Goal: Check status: Check status

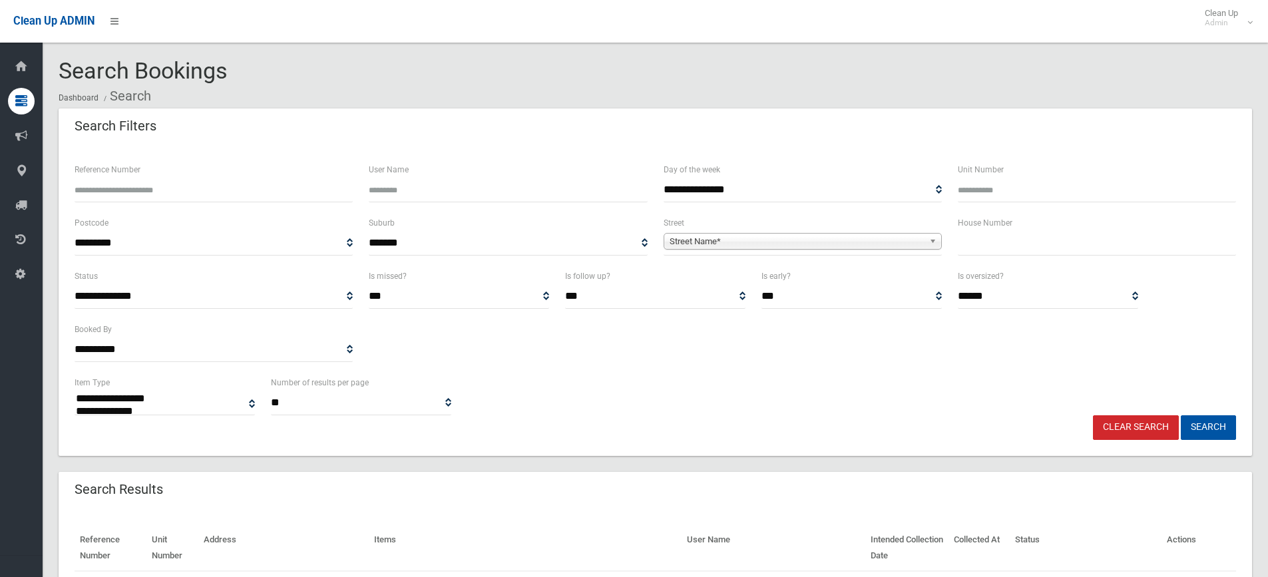
select select
click at [1010, 252] on input "text" at bounding box center [1097, 243] width 278 height 25
type input "***"
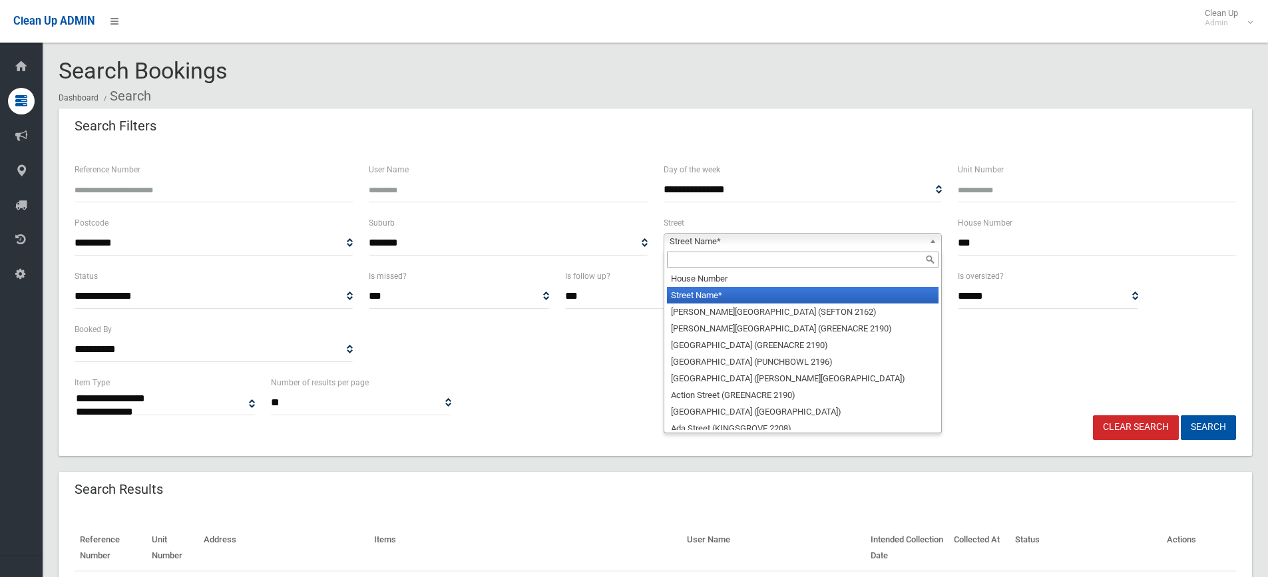
click at [815, 239] on span "Street Name*" at bounding box center [797, 242] width 254 height 16
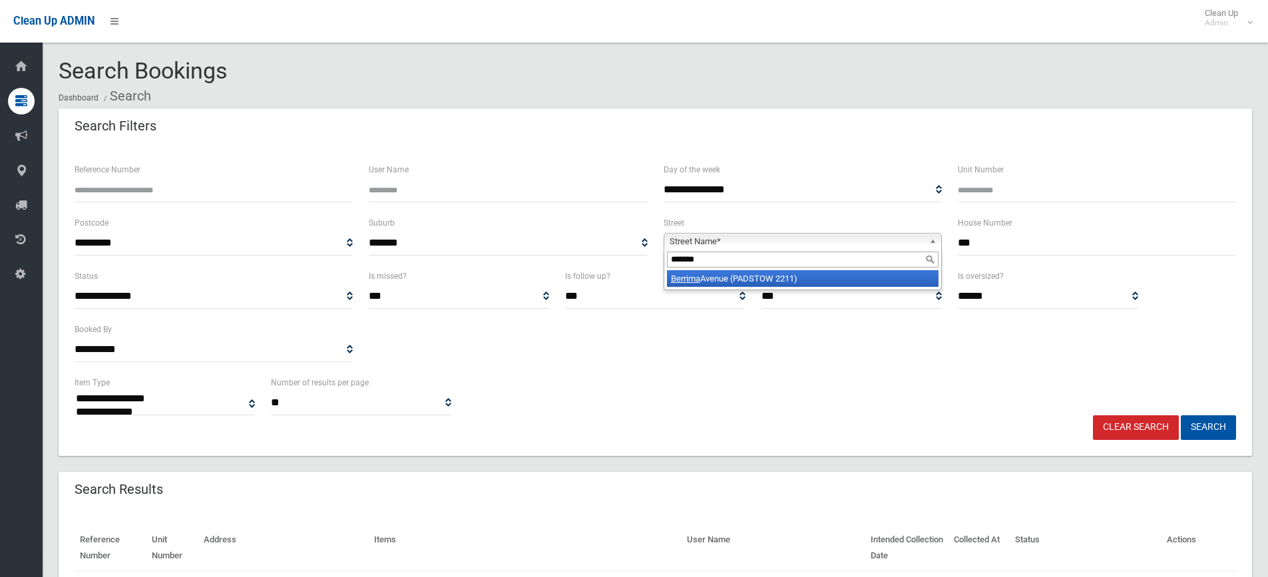
type input "*******"
click at [781, 278] on li "Berrima Avenue (PADSTOW 2211)" at bounding box center [803, 278] width 272 height 17
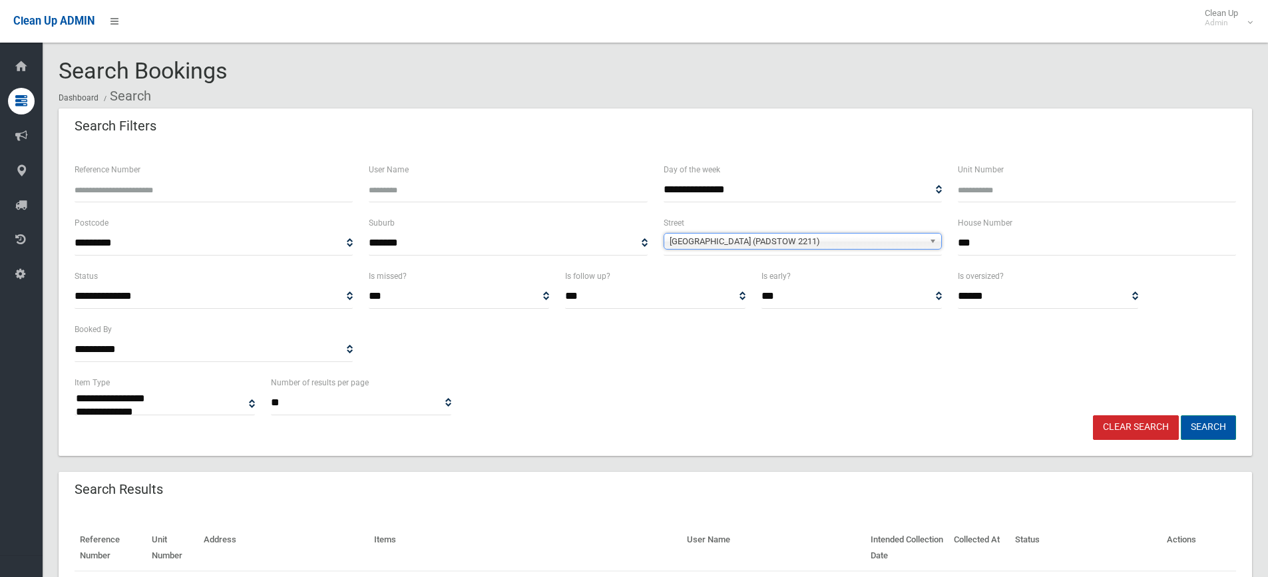
click at [1197, 432] on button "Search" at bounding box center [1208, 427] width 55 height 25
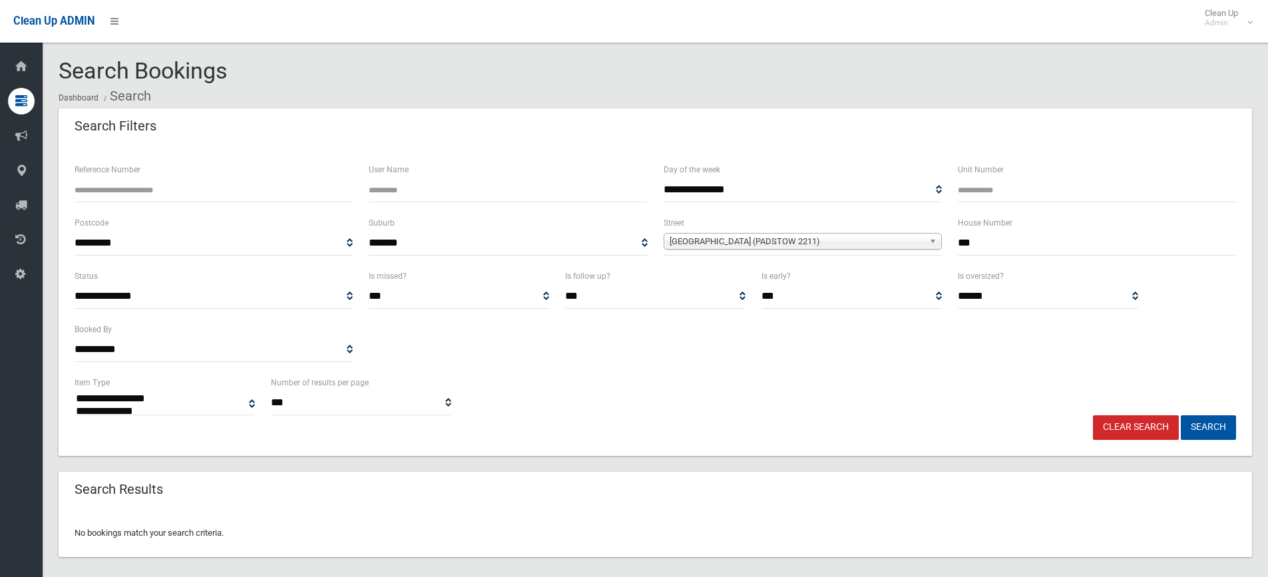
select select
click at [1138, 429] on link "Clear Search" at bounding box center [1136, 427] width 86 height 25
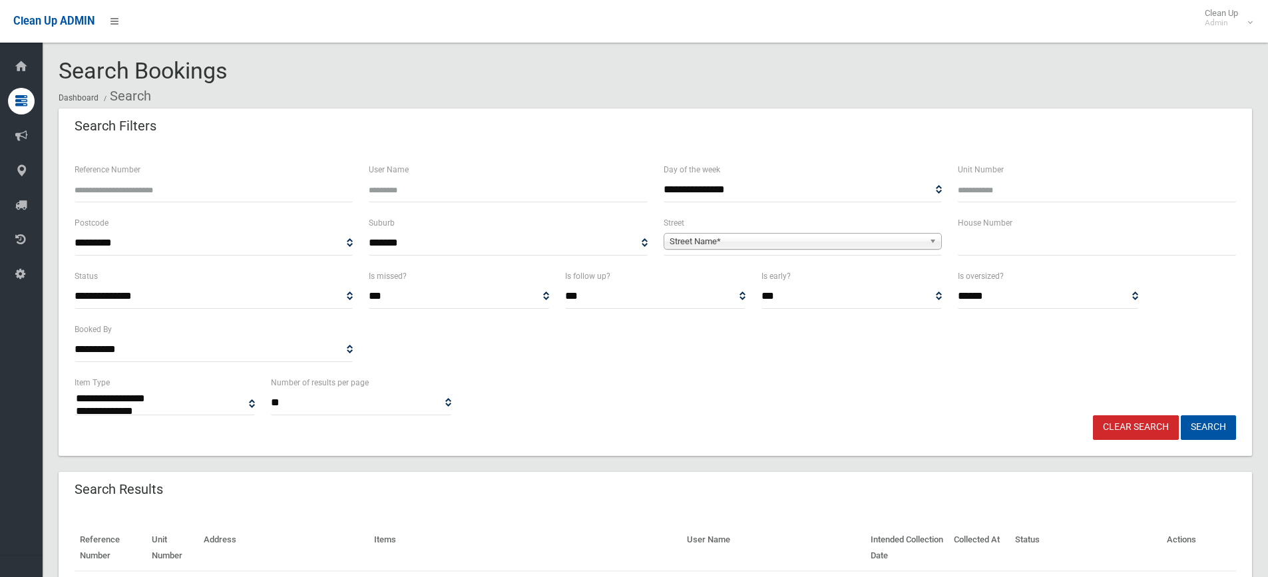
select select
click at [1006, 244] on input "text" at bounding box center [1097, 243] width 278 height 25
click at [1008, 248] on input "text" at bounding box center [1097, 243] width 278 height 25
type input "***"
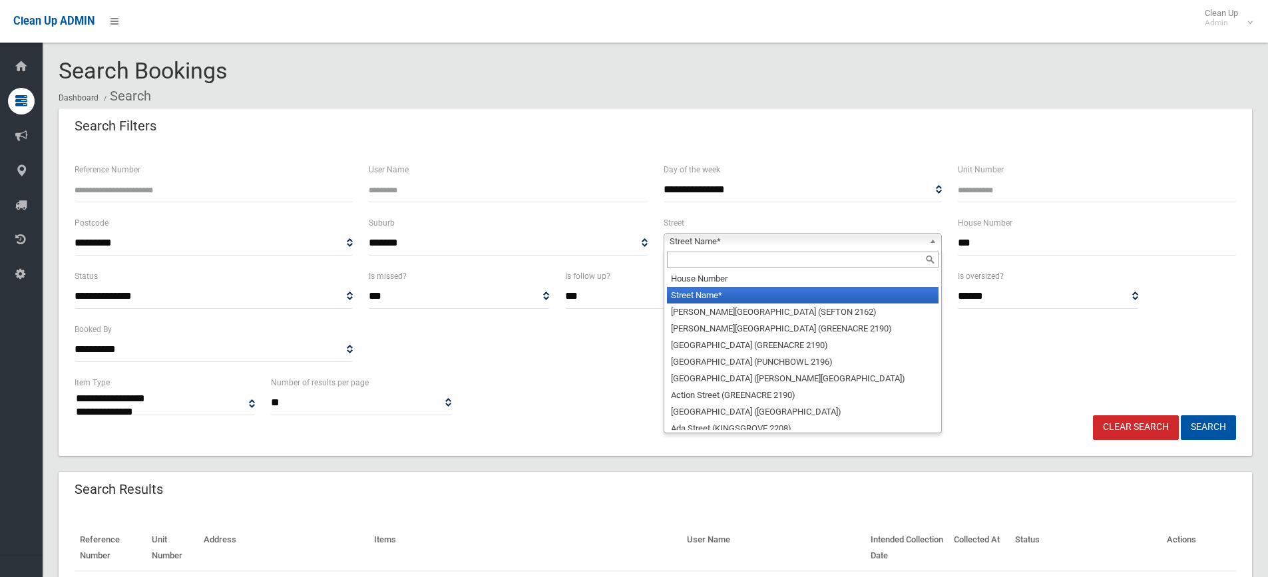
click at [710, 238] on span "Street Name*" at bounding box center [797, 242] width 254 height 16
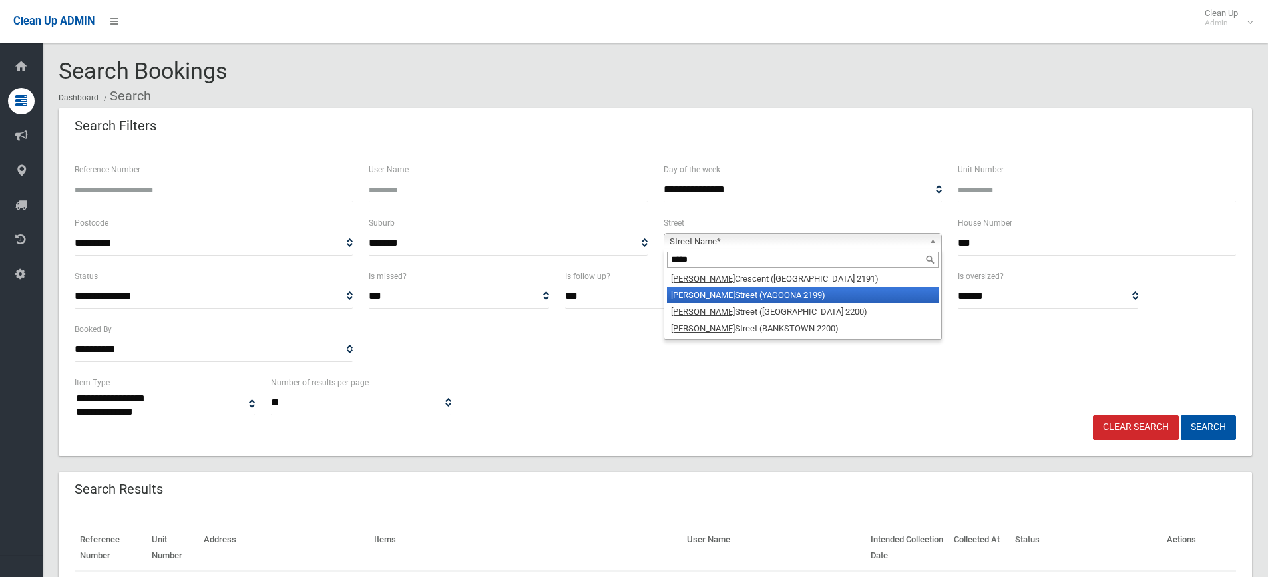
type input "*****"
click at [700, 292] on li "Edgar Street (YAGOONA 2199)" at bounding box center [803, 295] width 272 height 17
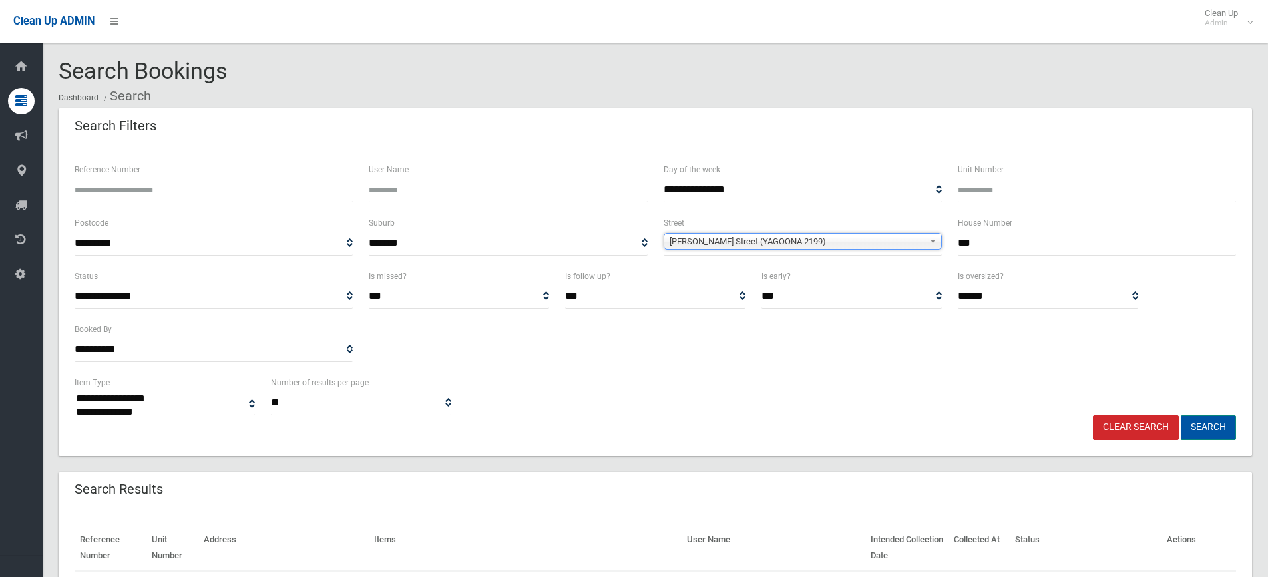
click at [1208, 429] on button "Search" at bounding box center [1208, 427] width 55 height 25
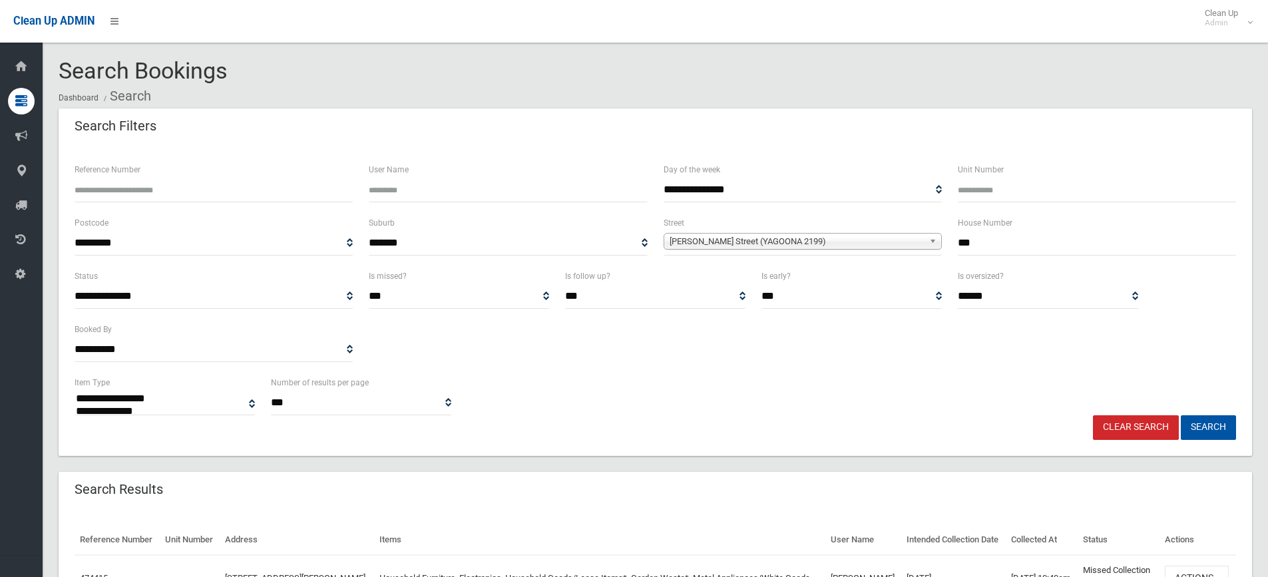
select select
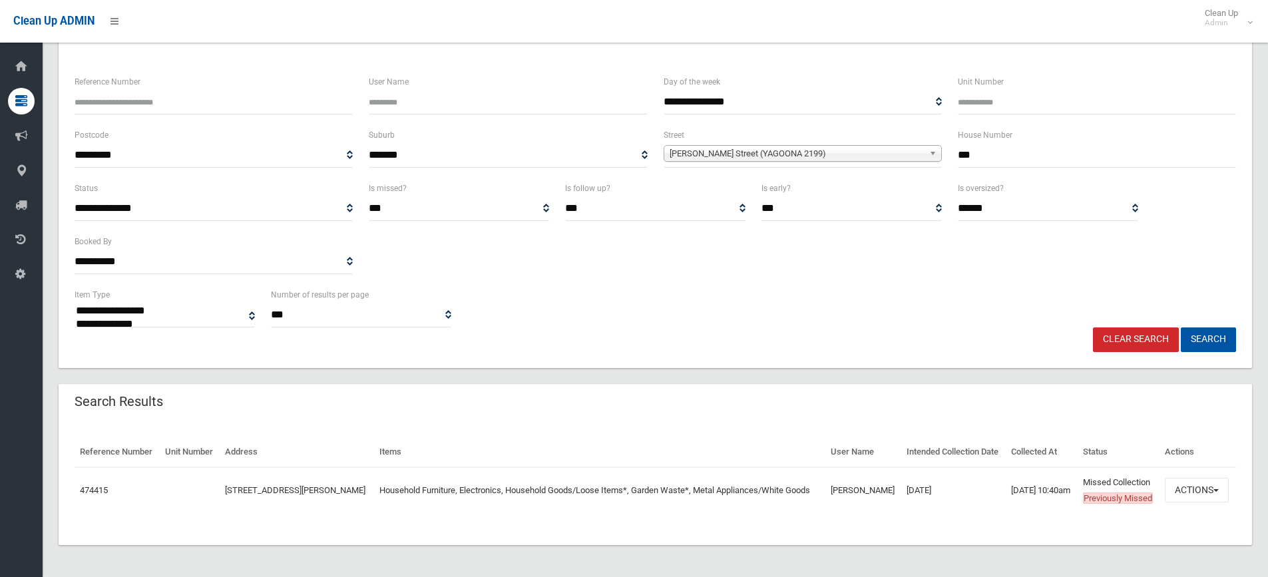
scroll to position [120, 0]
click at [94, 485] on link "474415" at bounding box center [94, 490] width 28 height 10
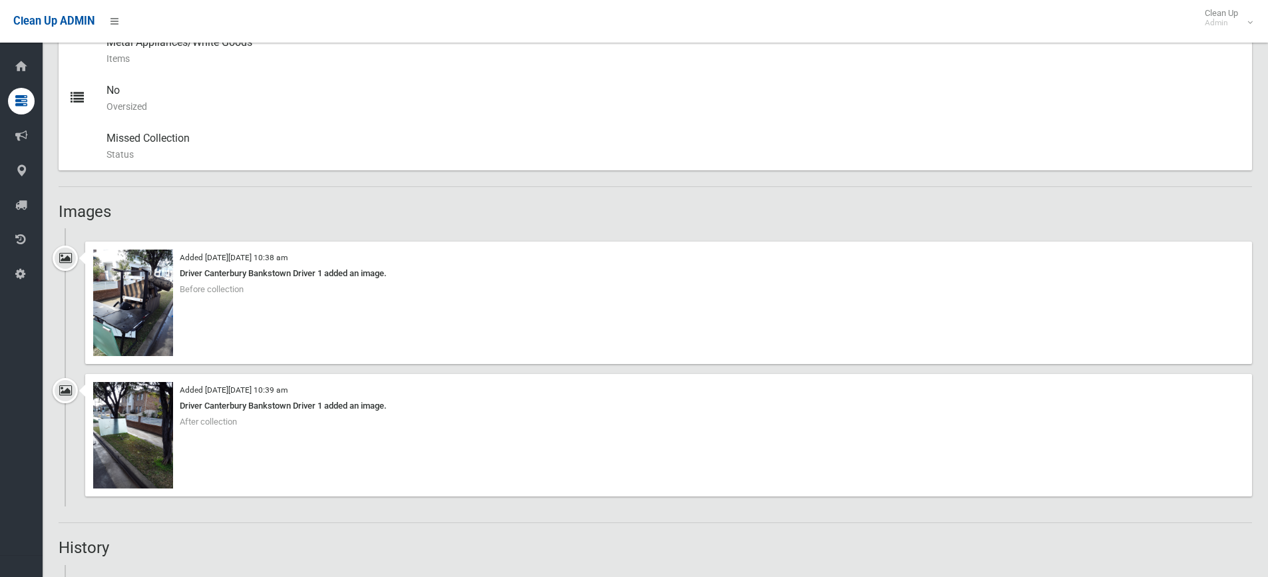
scroll to position [799, 0]
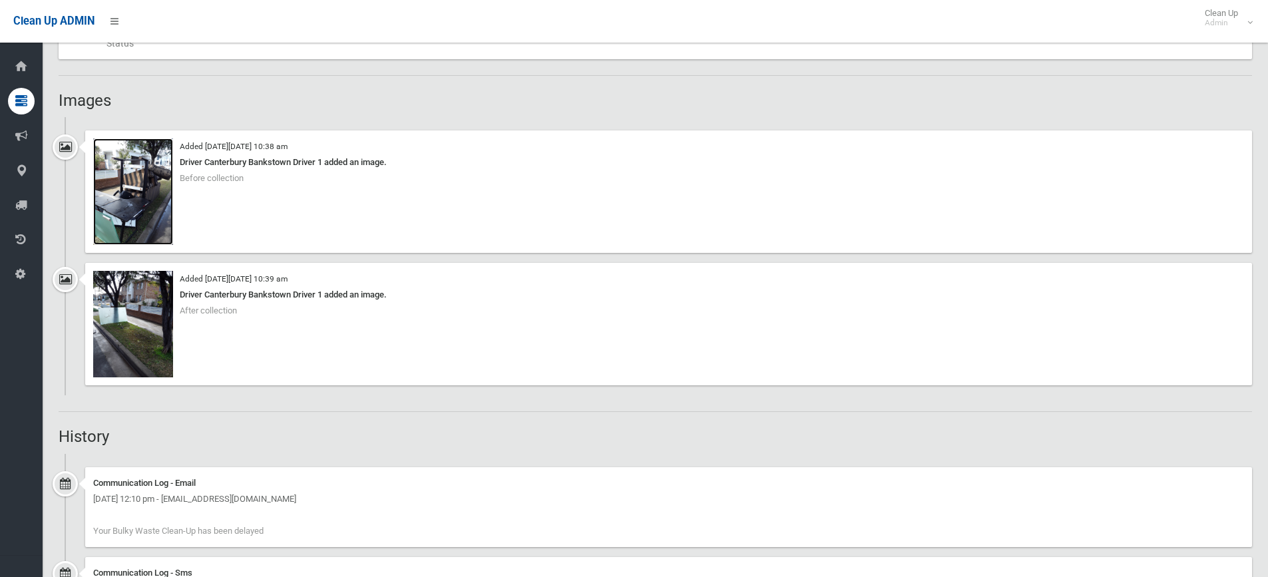
click at [126, 171] on img at bounding box center [133, 191] width 80 height 106
click at [144, 302] on img at bounding box center [133, 324] width 80 height 106
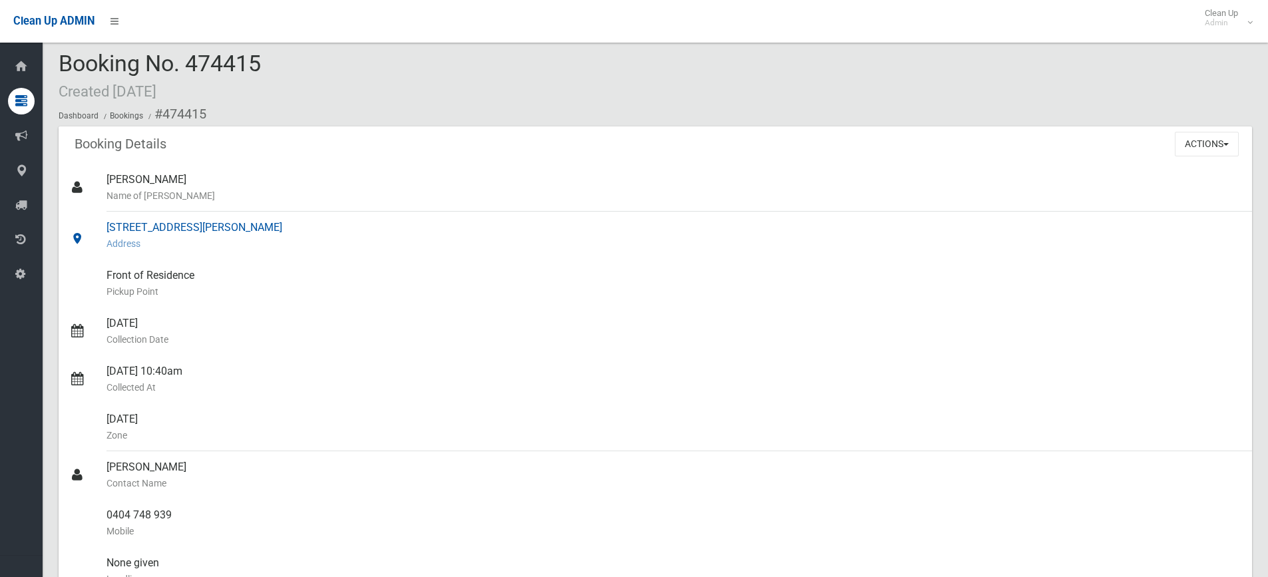
scroll to position [0, 0]
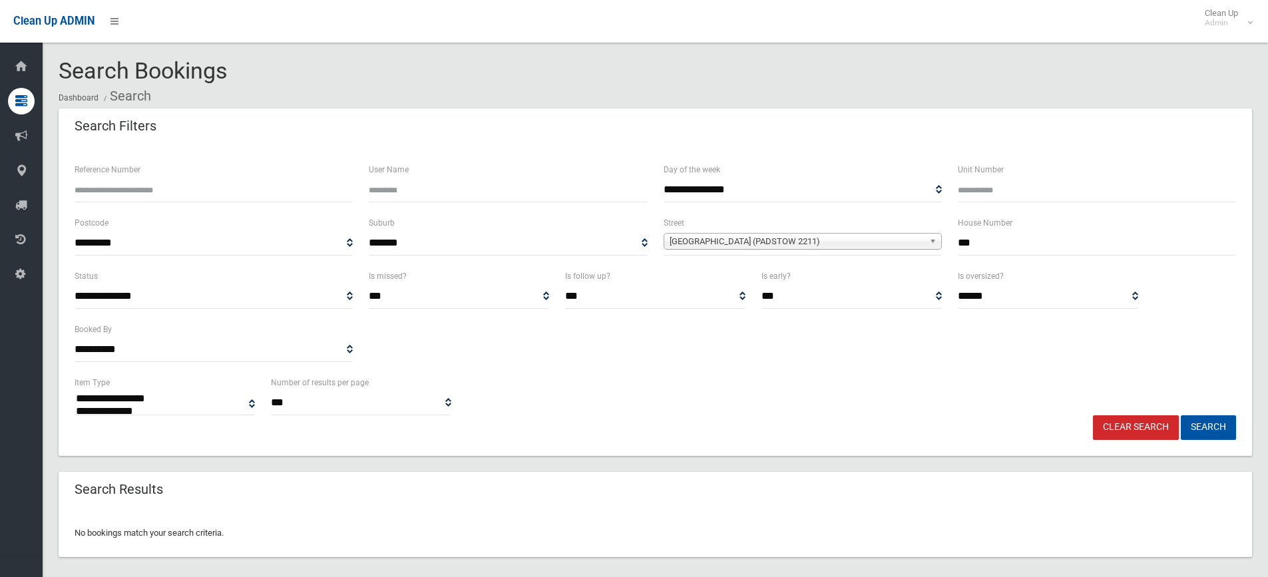
select select
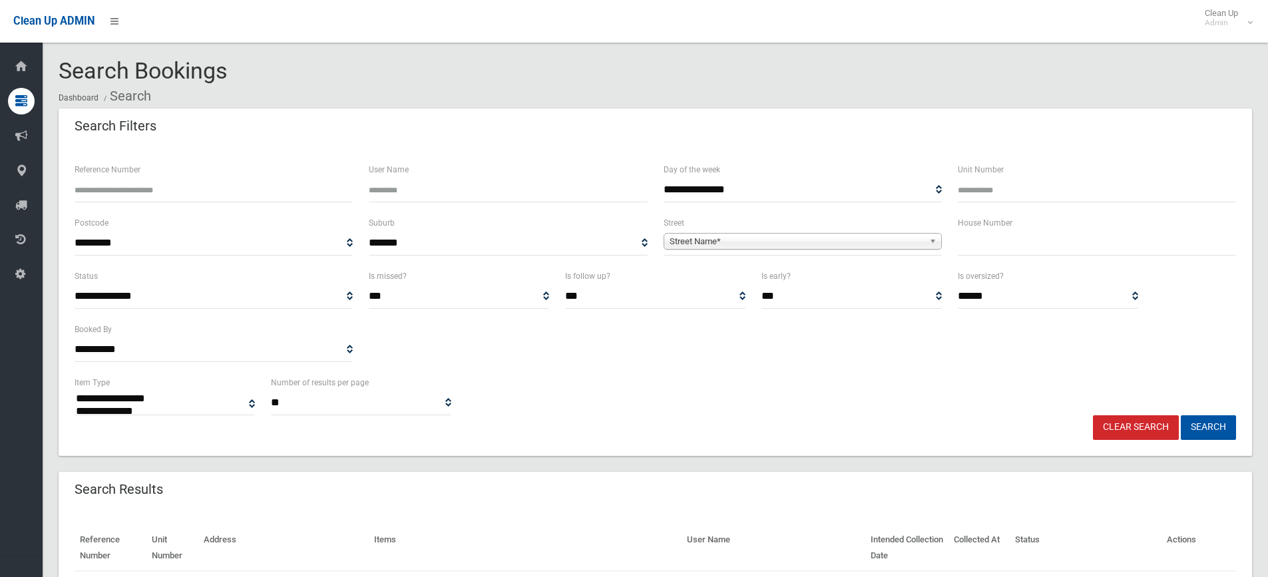
select select
